Goal: Task Accomplishment & Management: Use online tool/utility

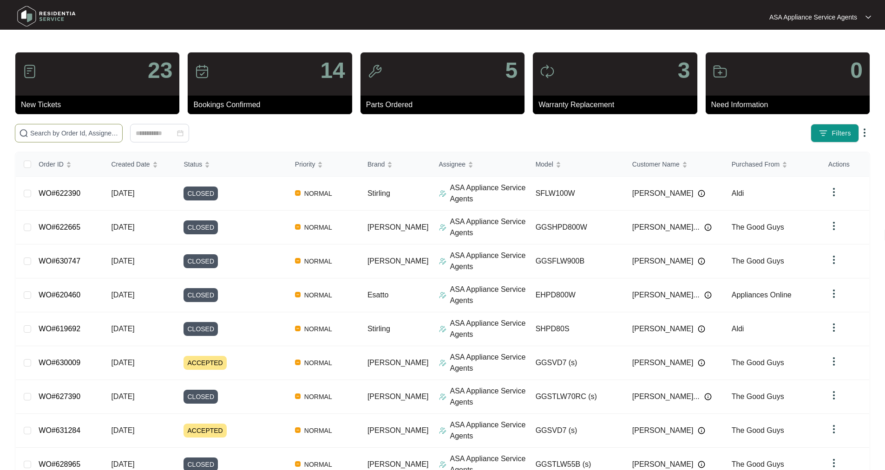
drag, startPoint x: 55, startPoint y: 126, endPoint x: 61, endPoint y: 125, distance: 6.1
click at [56, 126] on span at bounding box center [69, 133] width 108 height 19
paste input "WO#628599"
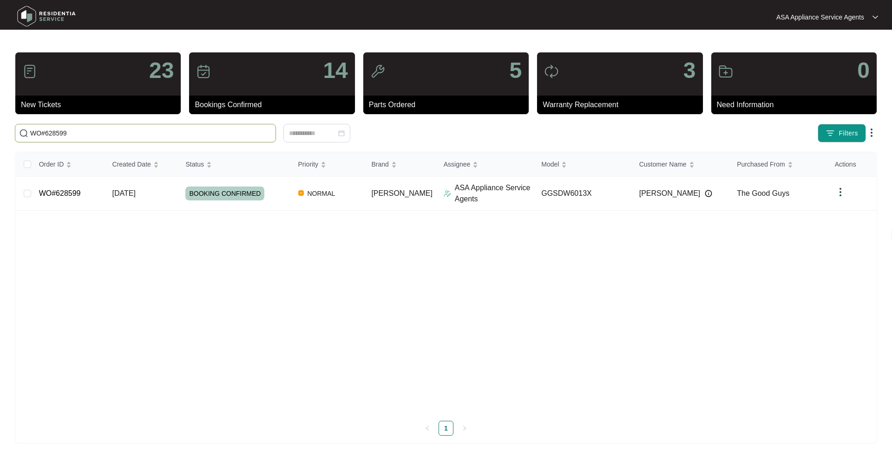
type input "WO#628599"
click at [59, 194] on link "WO#628599" at bounding box center [60, 193] width 42 height 8
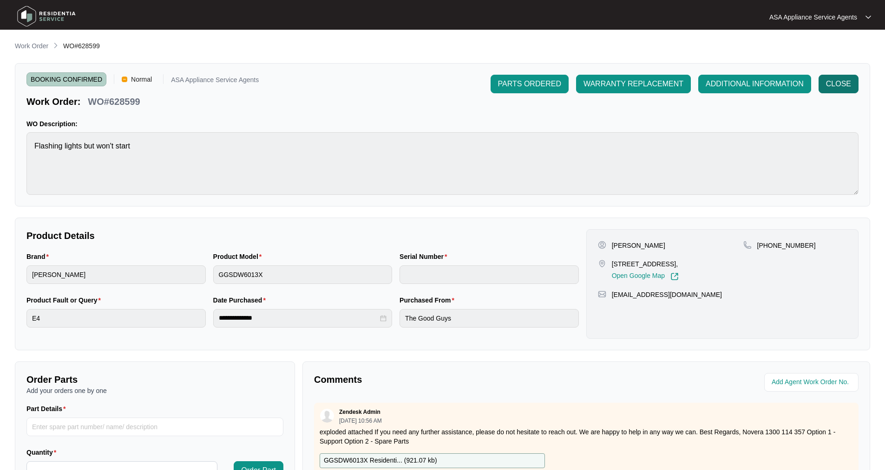
click at [844, 78] on button "CLOSE" at bounding box center [838, 84] width 40 height 19
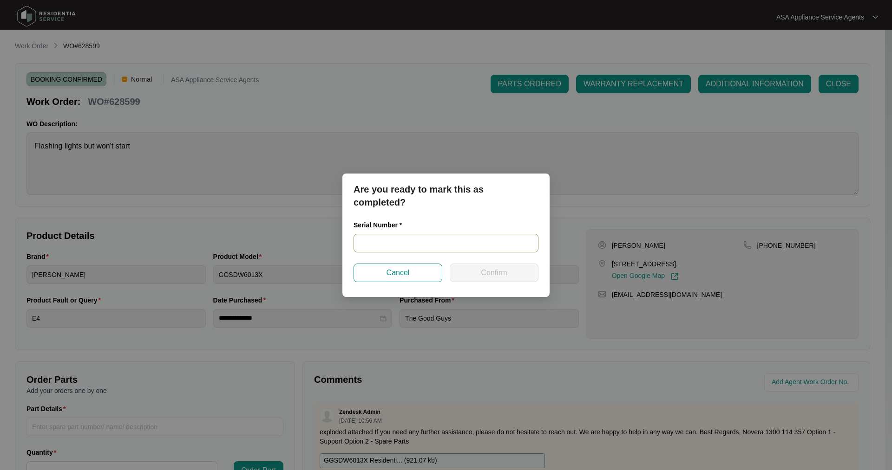
click at [404, 241] on input "text" at bounding box center [445, 243] width 185 height 19
paste input "24125714010100088"
type input "24125714010100088"
click at [500, 272] on span "Confirm" at bounding box center [494, 272] width 26 height 11
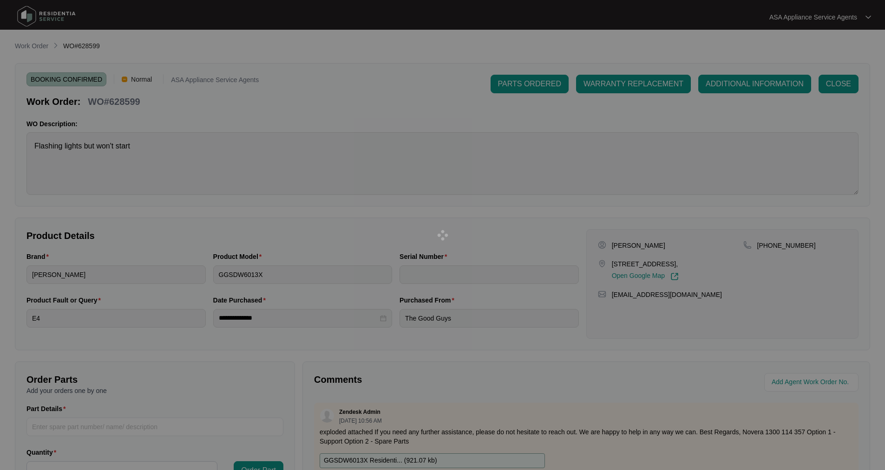
type input "24125714010100088"
